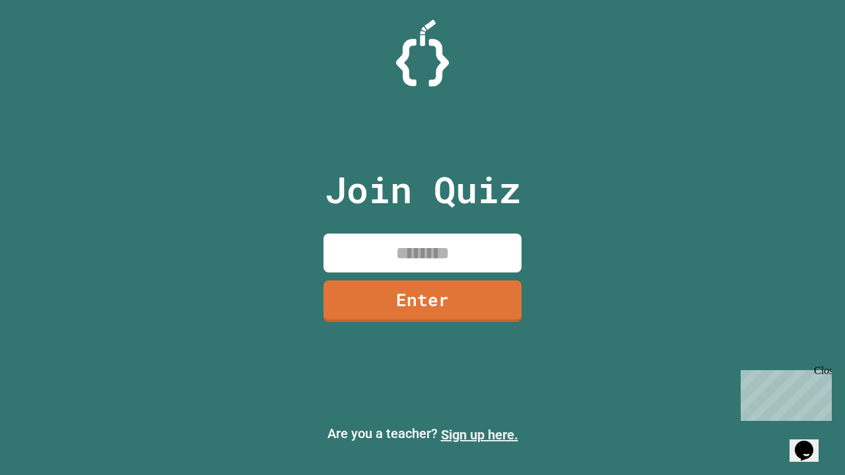
click at [479, 435] on link "Sign up here." at bounding box center [479, 435] width 77 height 16
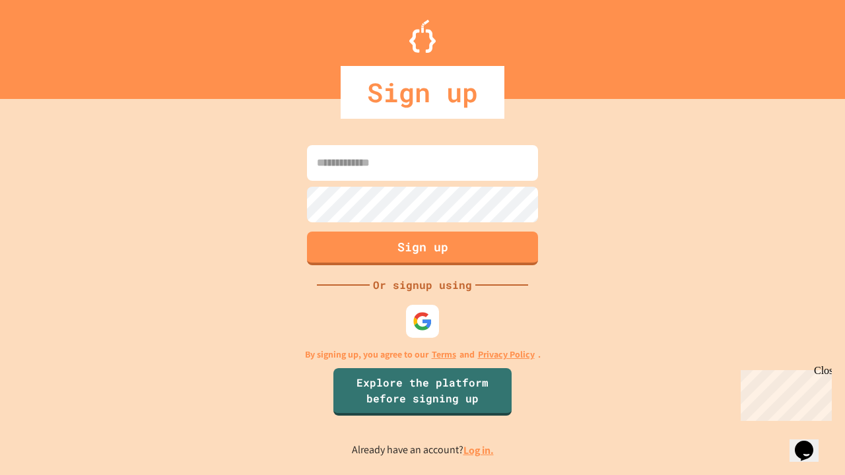
click at [479, 450] on link "Log in." at bounding box center [478, 450] width 30 height 14
